Goal: Task Accomplishment & Management: Manage account settings

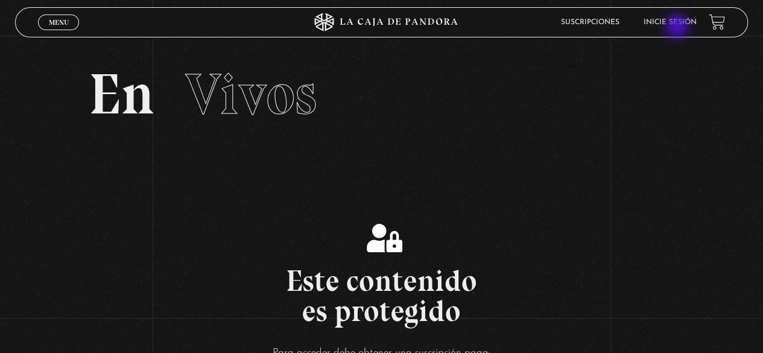
click at [678, 27] on li "Inicie sesión" at bounding box center [670, 22] width 53 height 19
click at [668, 19] on link "Inicie sesión" at bounding box center [670, 22] width 53 height 7
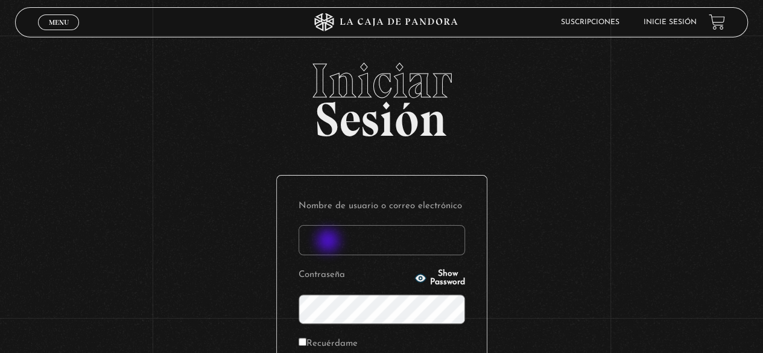
click at [330, 242] on input "Nombre de usuario o correo electrónico" at bounding box center [382, 240] width 167 height 30
type input "[EMAIL_ADDRESS][DOMAIN_NAME]"
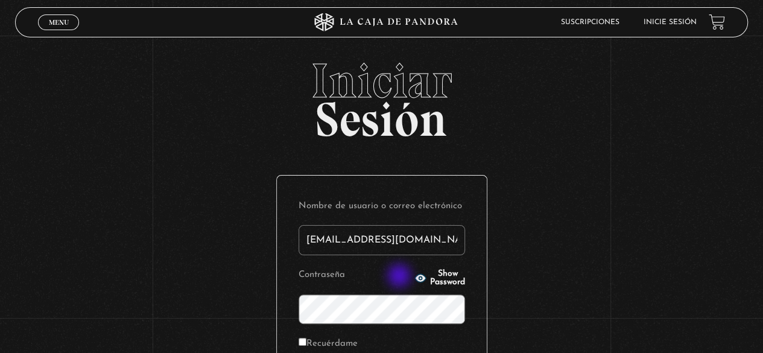
click at [419, 277] on circle "button" at bounding box center [420, 278] width 3 height 3
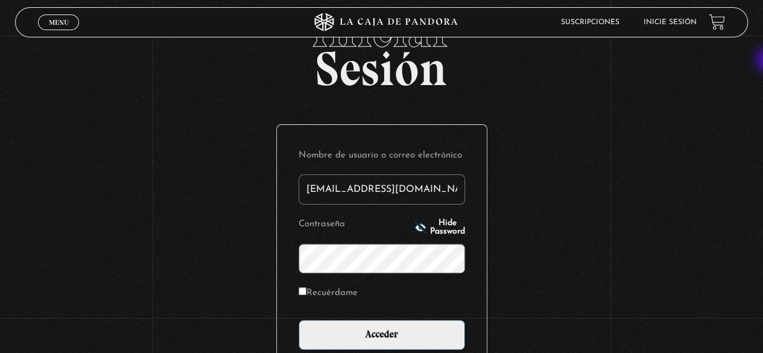
scroll to position [94, 0]
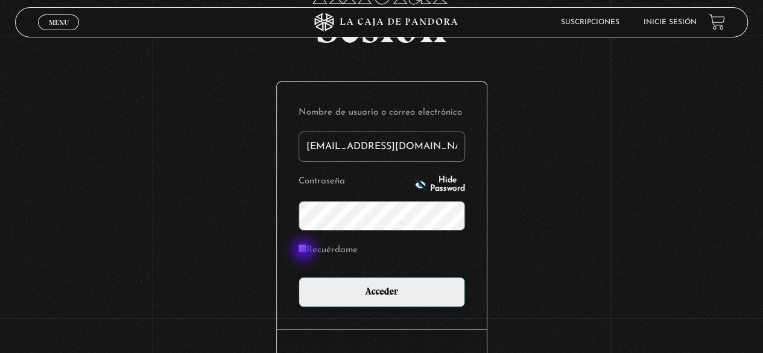
click at [305, 252] on input "Recuérdame" at bounding box center [303, 248] width 8 height 8
checkbox input "true"
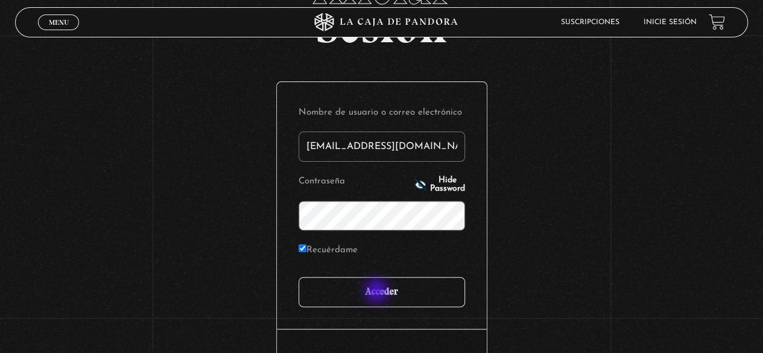
click at [378, 292] on input "Acceder" at bounding box center [382, 292] width 167 height 30
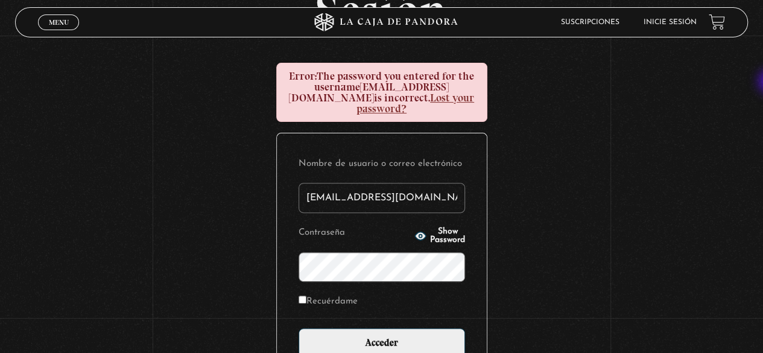
scroll to position [129, 0]
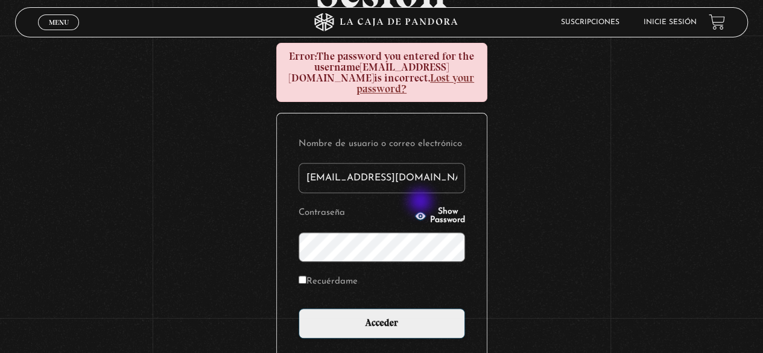
click at [430, 208] on span "Show Password" at bounding box center [447, 216] width 35 height 17
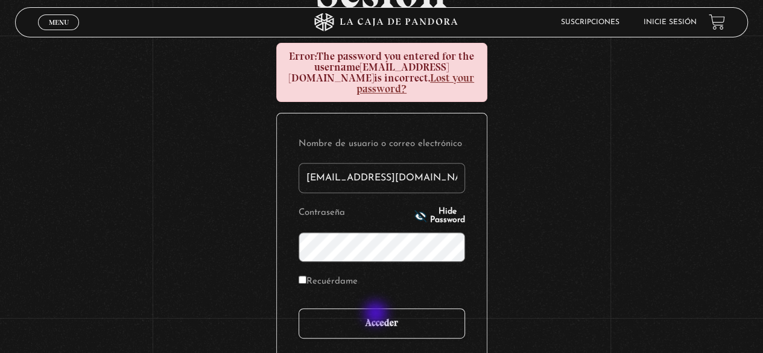
click at [377, 314] on input "Acceder" at bounding box center [382, 323] width 167 height 30
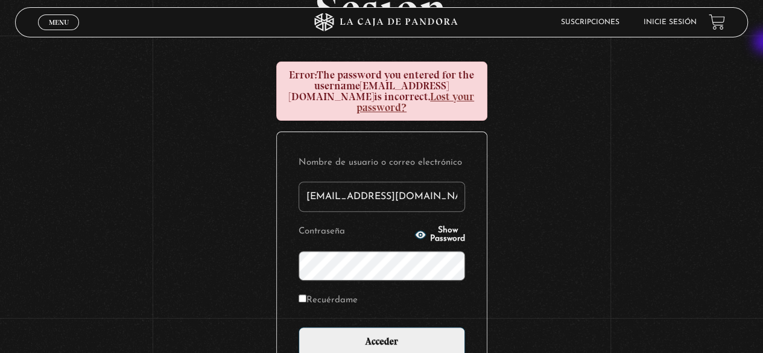
scroll to position [123, 0]
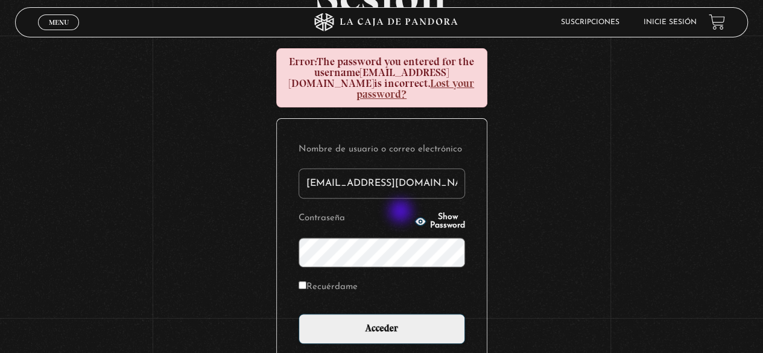
click at [415, 218] on icon "button" at bounding box center [420, 222] width 11 height 8
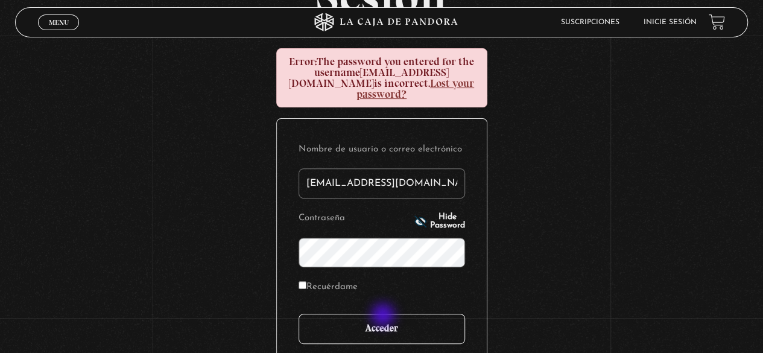
click at [384, 316] on input "Acceder" at bounding box center [382, 329] width 167 height 30
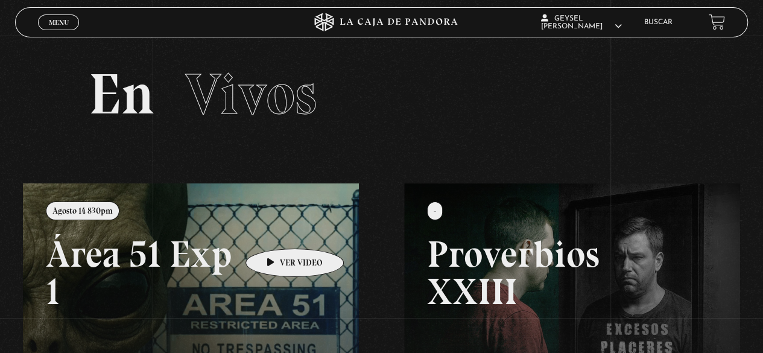
click at [276, 231] on link at bounding box center [404, 359] width 763 height 353
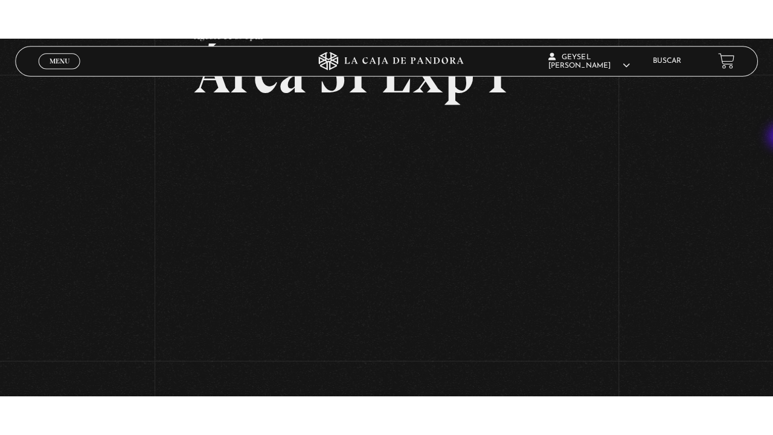
scroll to position [96, 0]
